Goal: Information Seeking & Learning: Learn about a topic

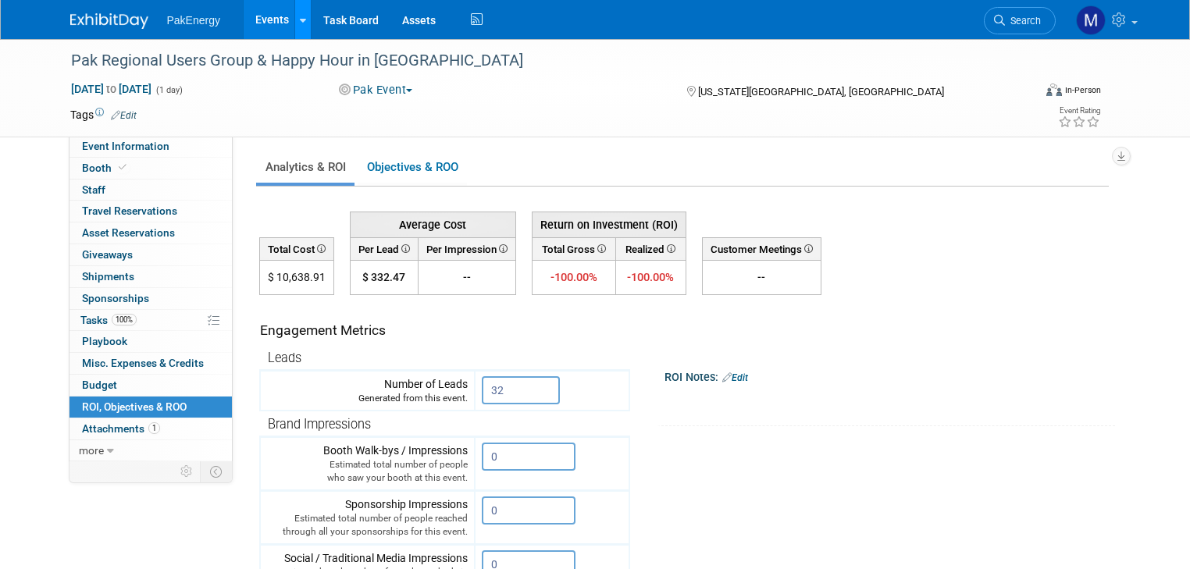
click at [300, 16] on icon at bounding box center [303, 21] width 6 height 10
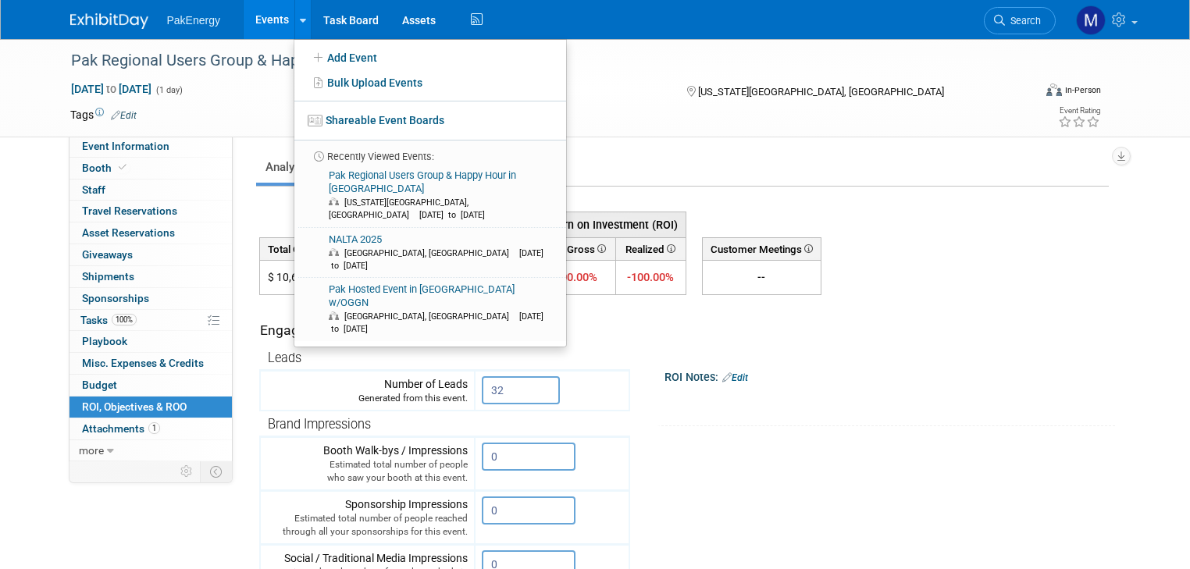
click at [255, 15] on link "Events" at bounding box center [272, 19] width 57 height 39
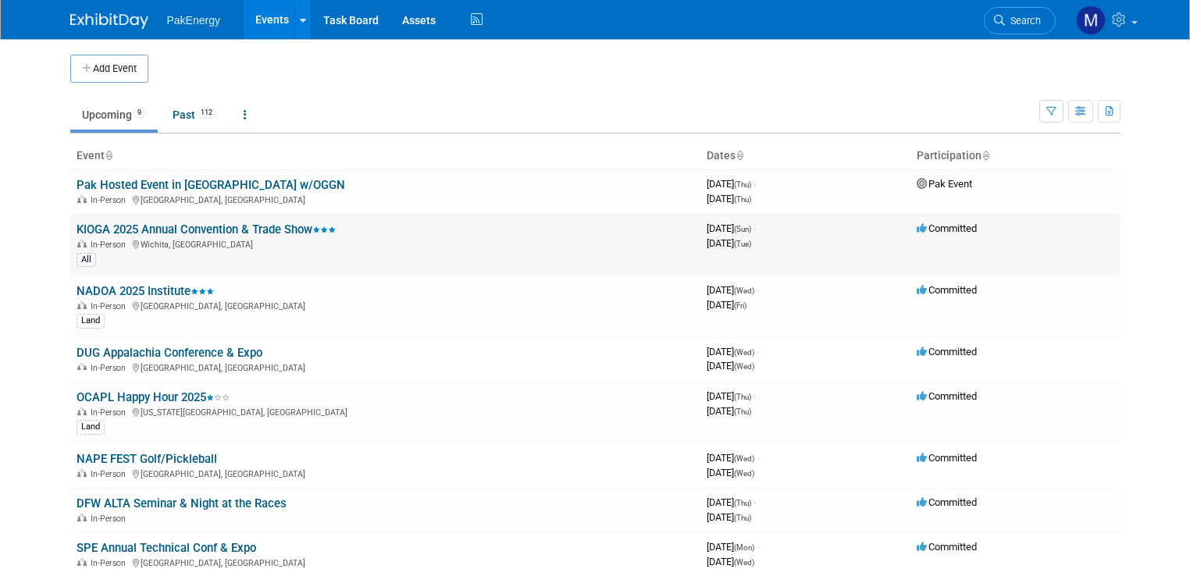
click at [173, 220] on td "KIOGA 2025 Annual Convention & Trade Show In-Person Wichita, KS All" at bounding box center [385, 245] width 630 height 62
click at [173, 227] on link "KIOGA 2025 Annual Convention & Trade Show" at bounding box center [206, 230] width 259 height 14
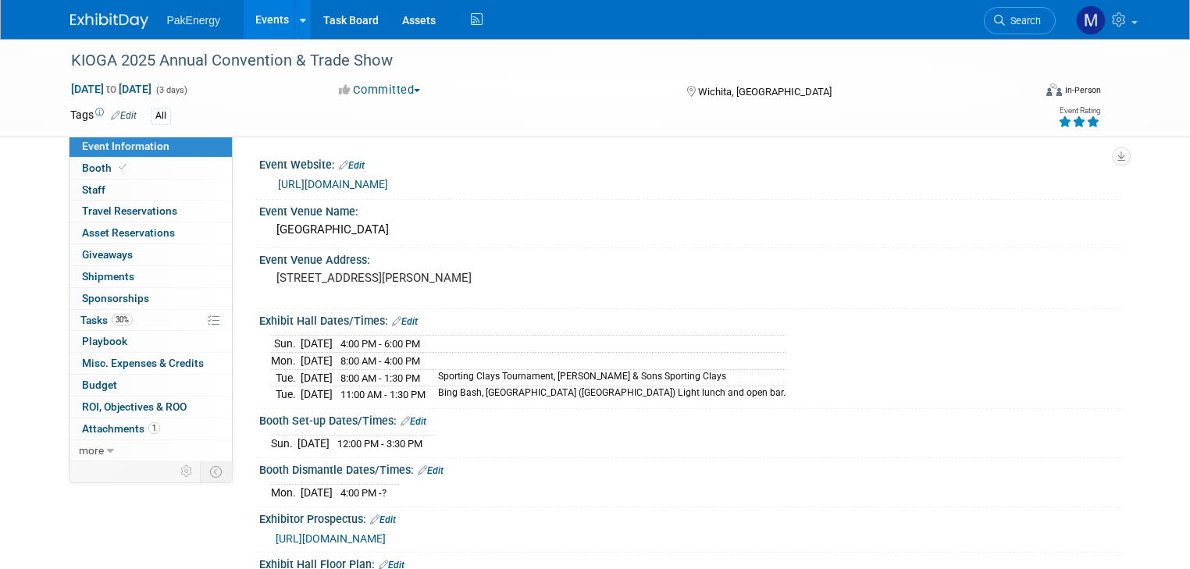
click at [354, 178] on link "[URL][DOMAIN_NAME]" at bounding box center [333, 184] width 110 height 12
click at [128, 401] on span "ROI, Objectives & ROO 0" at bounding box center [134, 407] width 105 height 12
